Goal: Information Seeking & Learning: Understand process/instructions

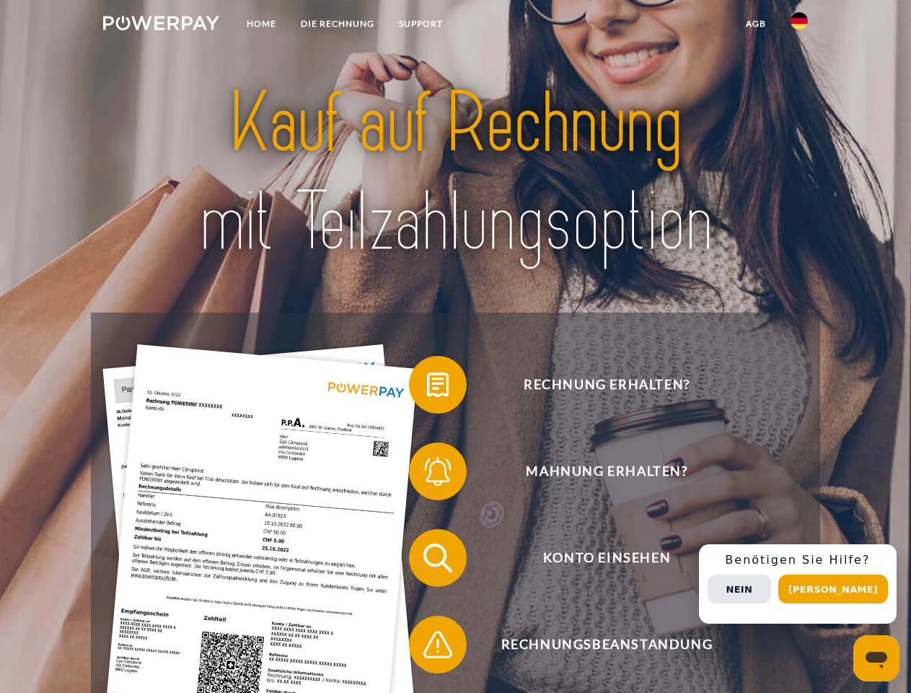
click at [161, 25] on img at bounding box center [161, 23] width 116 height 14
click at [799, 25] on img at bounding box center [799, 20] width 17 height 17
click at [755, 24] on link "agb" at bounding box center [756, 24] width 45 height 26
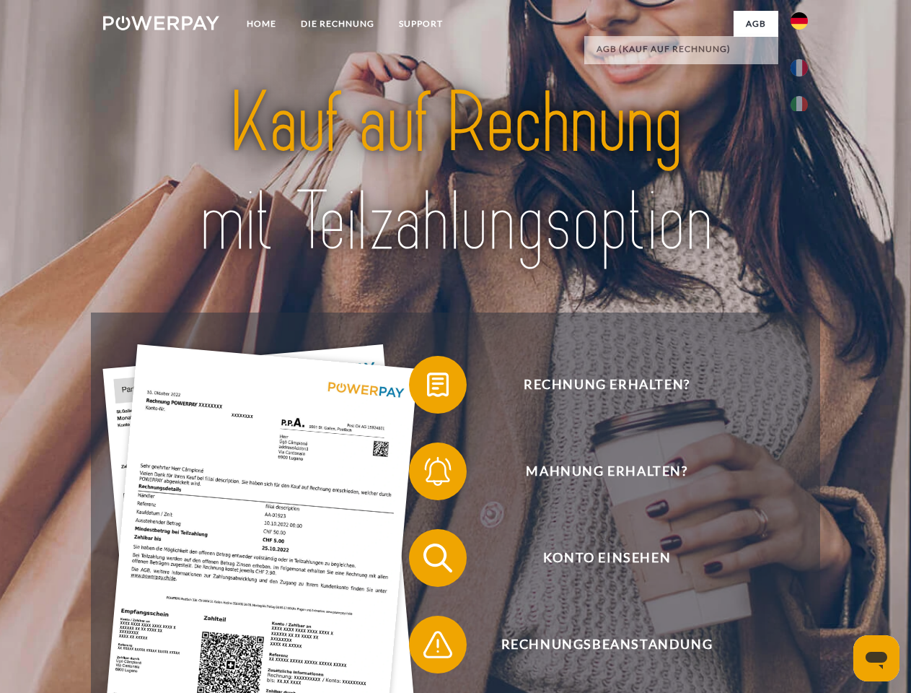
click at [427, 387] on span at bounding box center [416, 384] width 72 height 72
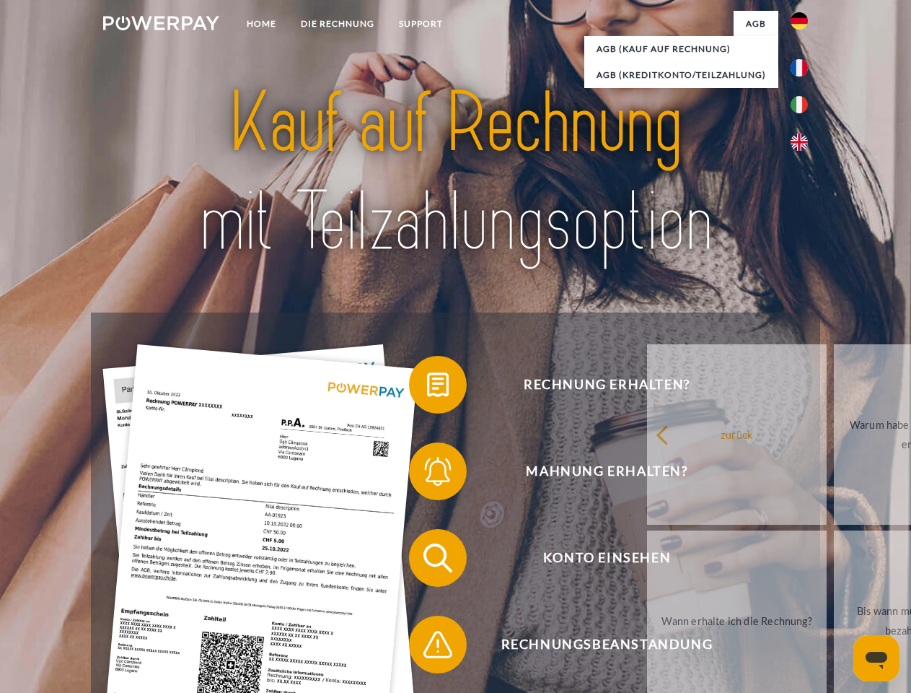
click at [427, 474] on div "Rechnung erhalten? Mahnung erhalten? Konto einsehen" at bounding box center [455, 600] width 729 height 577
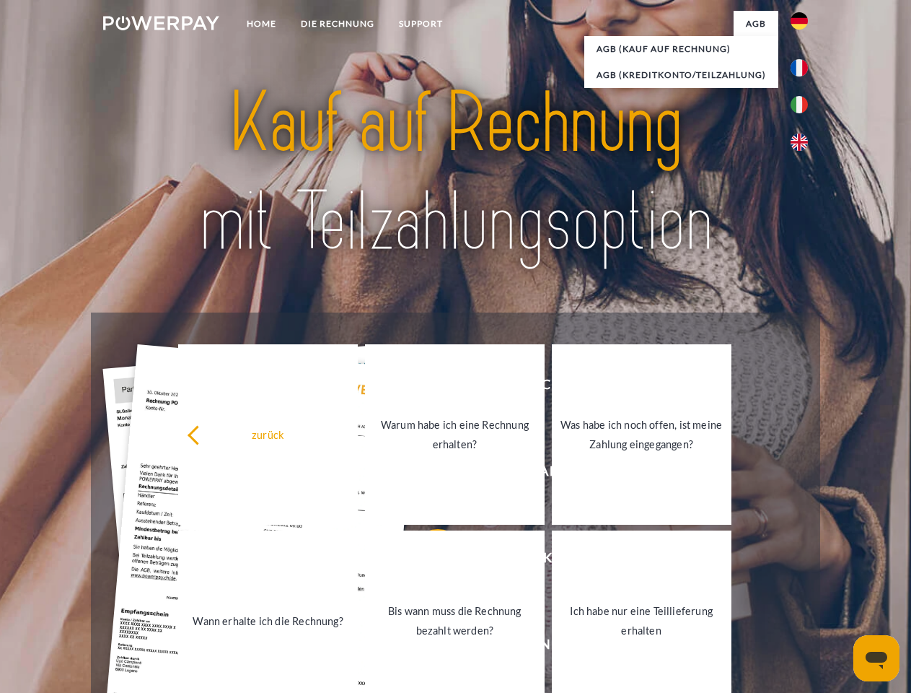
click at [427, 561] on link "Bis wann muss die Rechnung bezahlt werden?" at bounding box center [455, 620] width 180 height 180
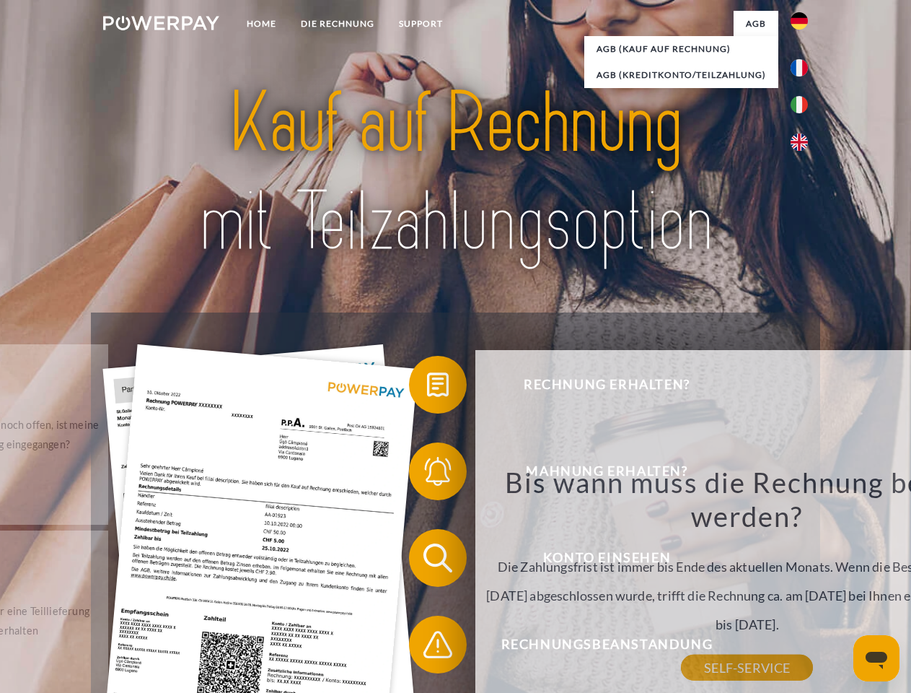
click at [427, 647] on span at bounding box center [416, 644] width 72 height 72
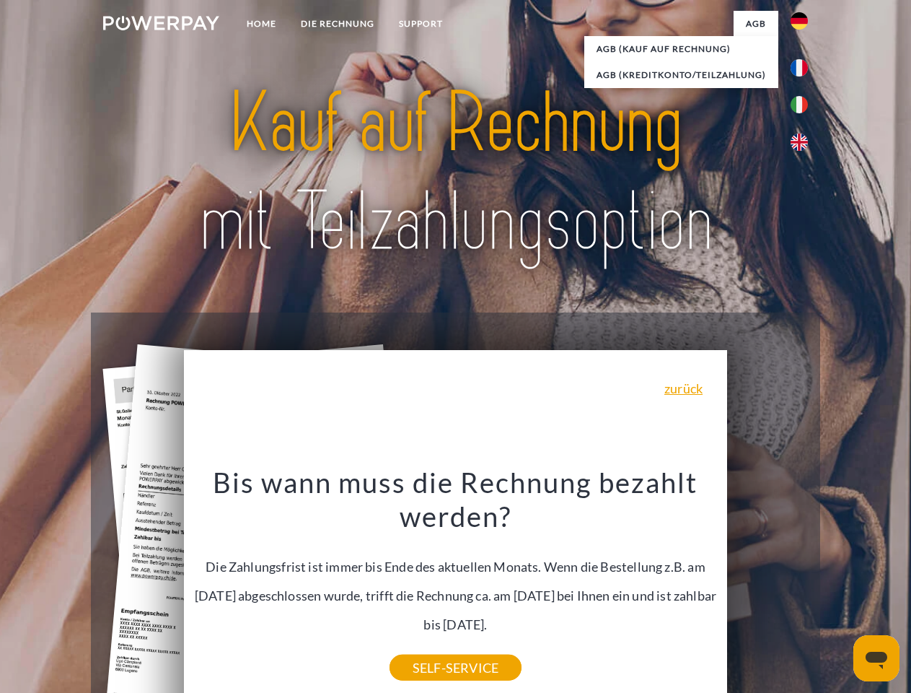
click at [803, 584] on div "Rechnung erhalten? Mahnung erhalten? Konto einsehen" at bounding box center [455, 600] width 729 height 577
click at [768, 586] on span "Konto einsehen" at bounding box center [606, 558] width 353 height 58
click at [838, 589] on header "Home DIE RECHNUNG SUPPORT" at bounding box center [455, 498] width 911 height 996
